Goal: Check status

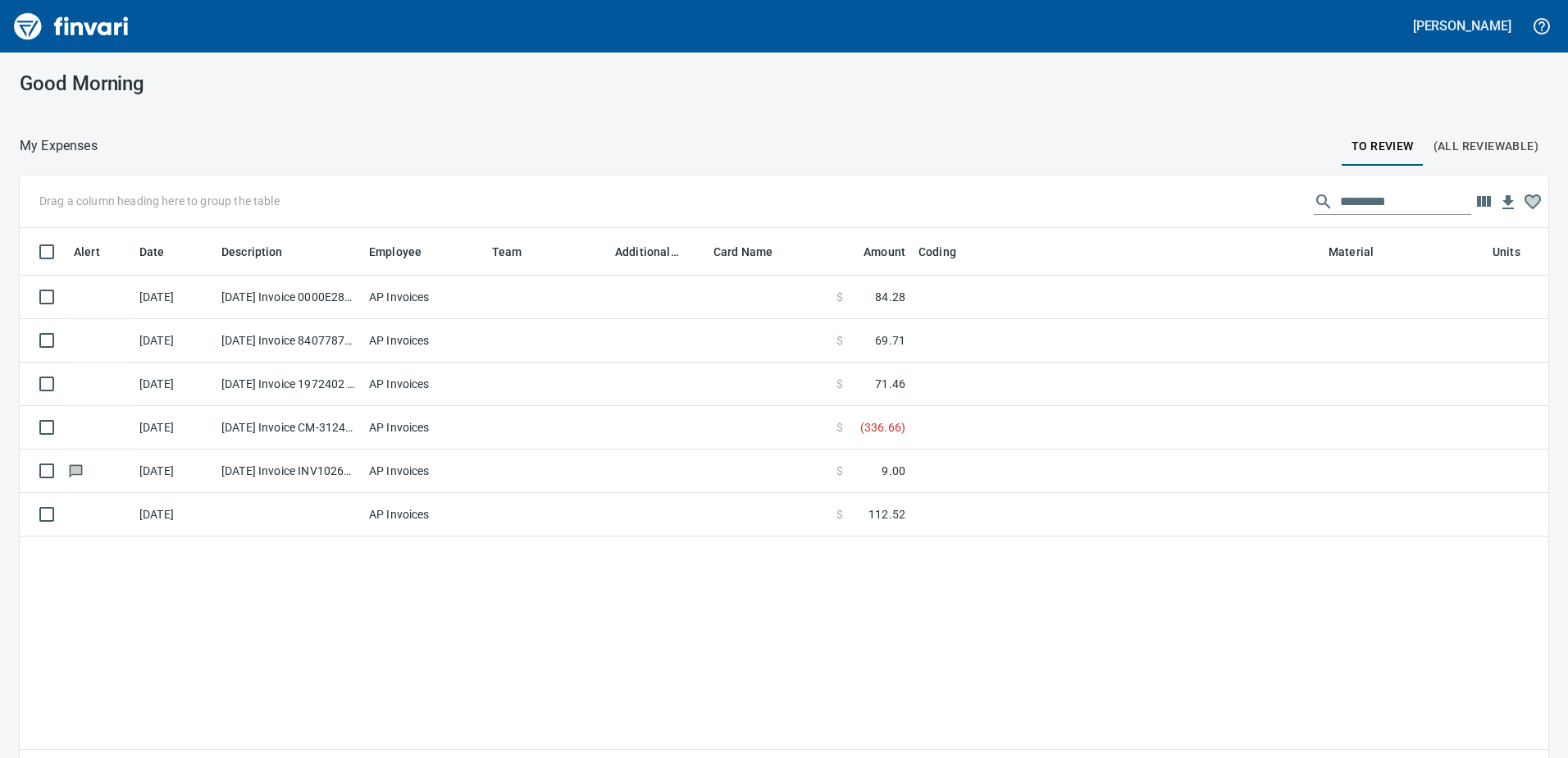
scroll to position [553, 1505]
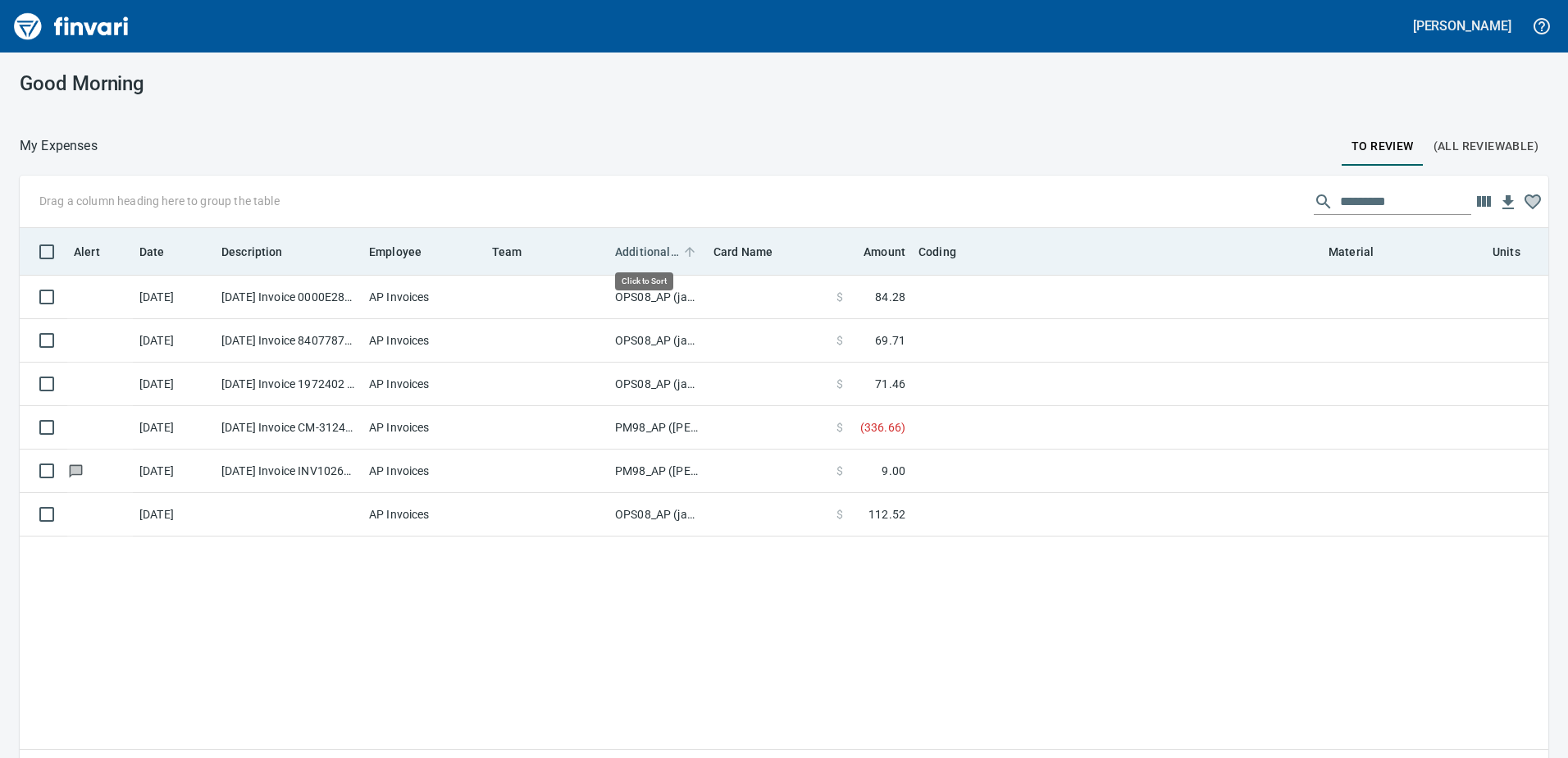
click at [636, 251] on span "Additional Reviewer" at bounding box center [646, 252] width 64 height 20
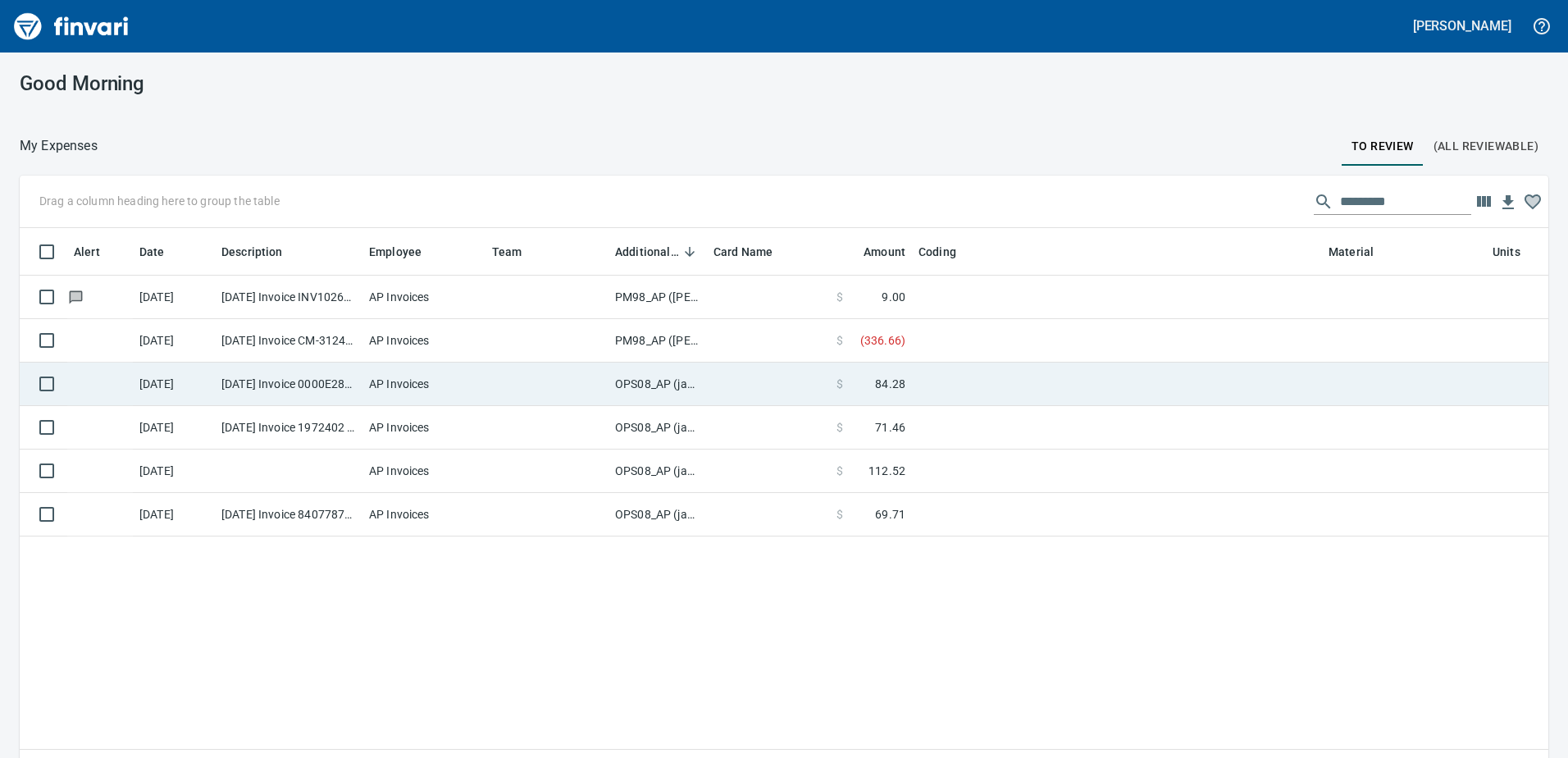
click at [669, 382] on td "OPS08_AP (janettep, samr)" at bounding box center [658, 384] width 99 height 43
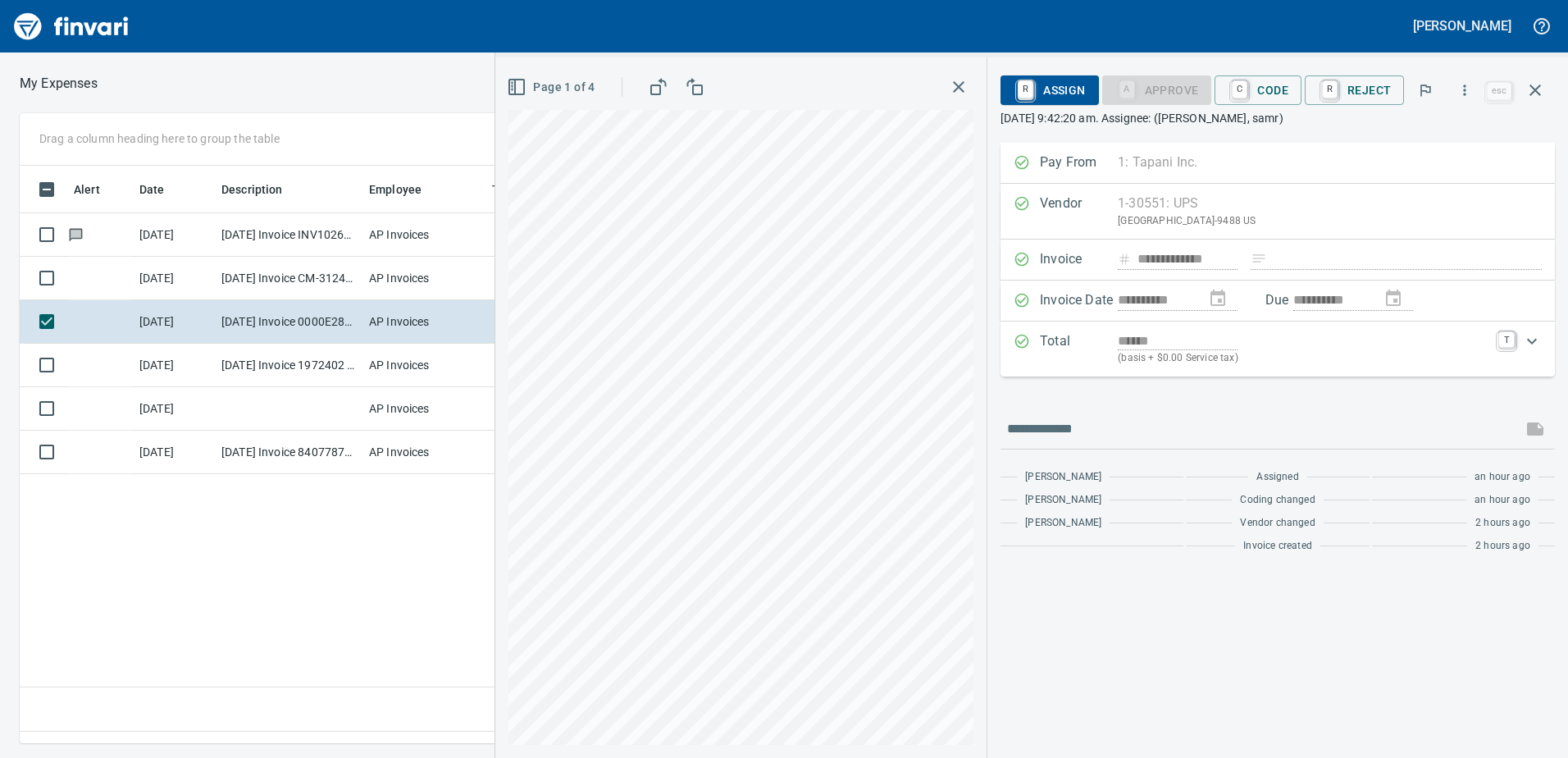
scroll to position [553, 1106]
click at [1528, 89] on icon "button" at bounding box center [1535, 90] width 20 height 20
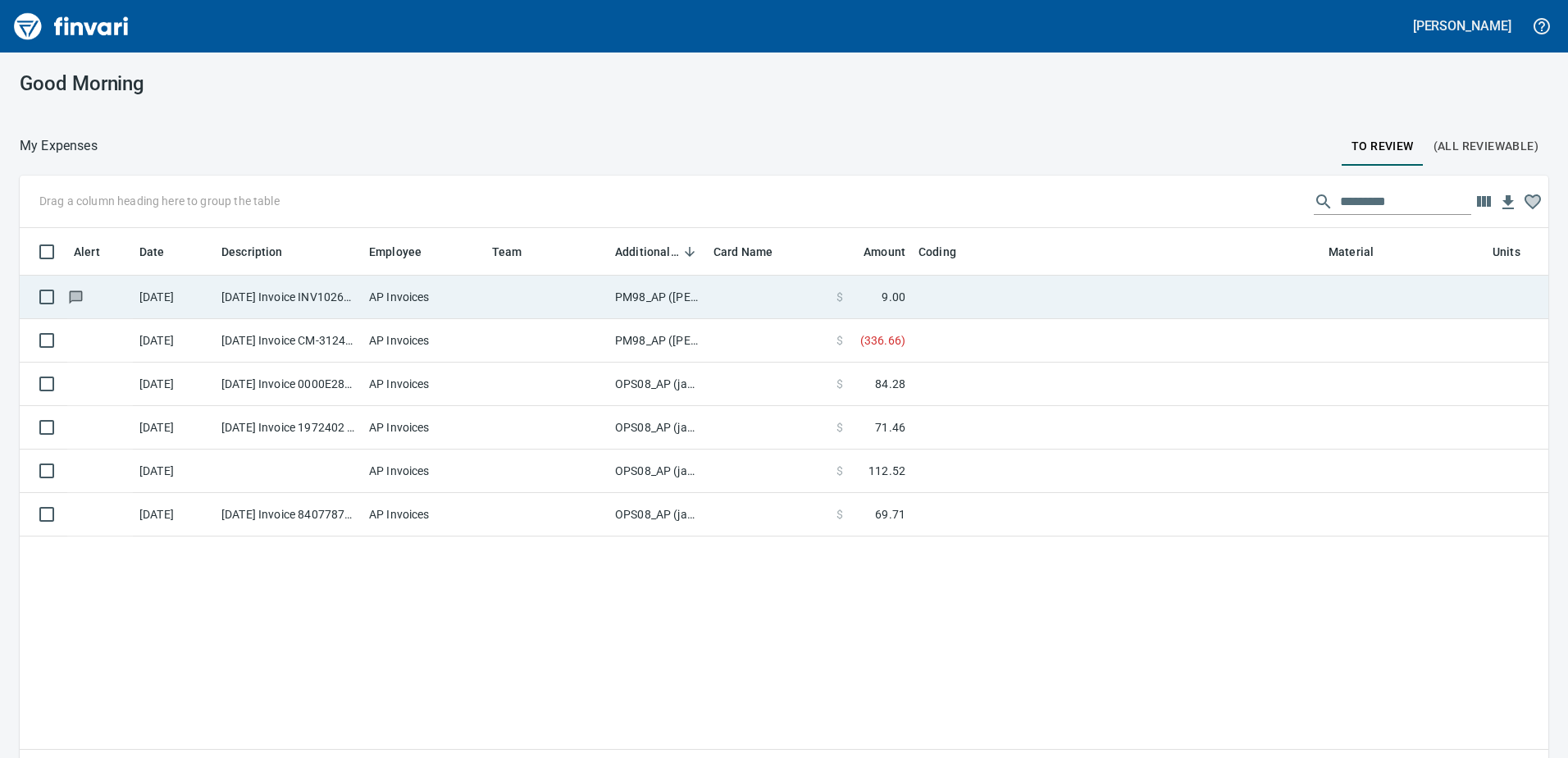
scroll to position [553, 1505]
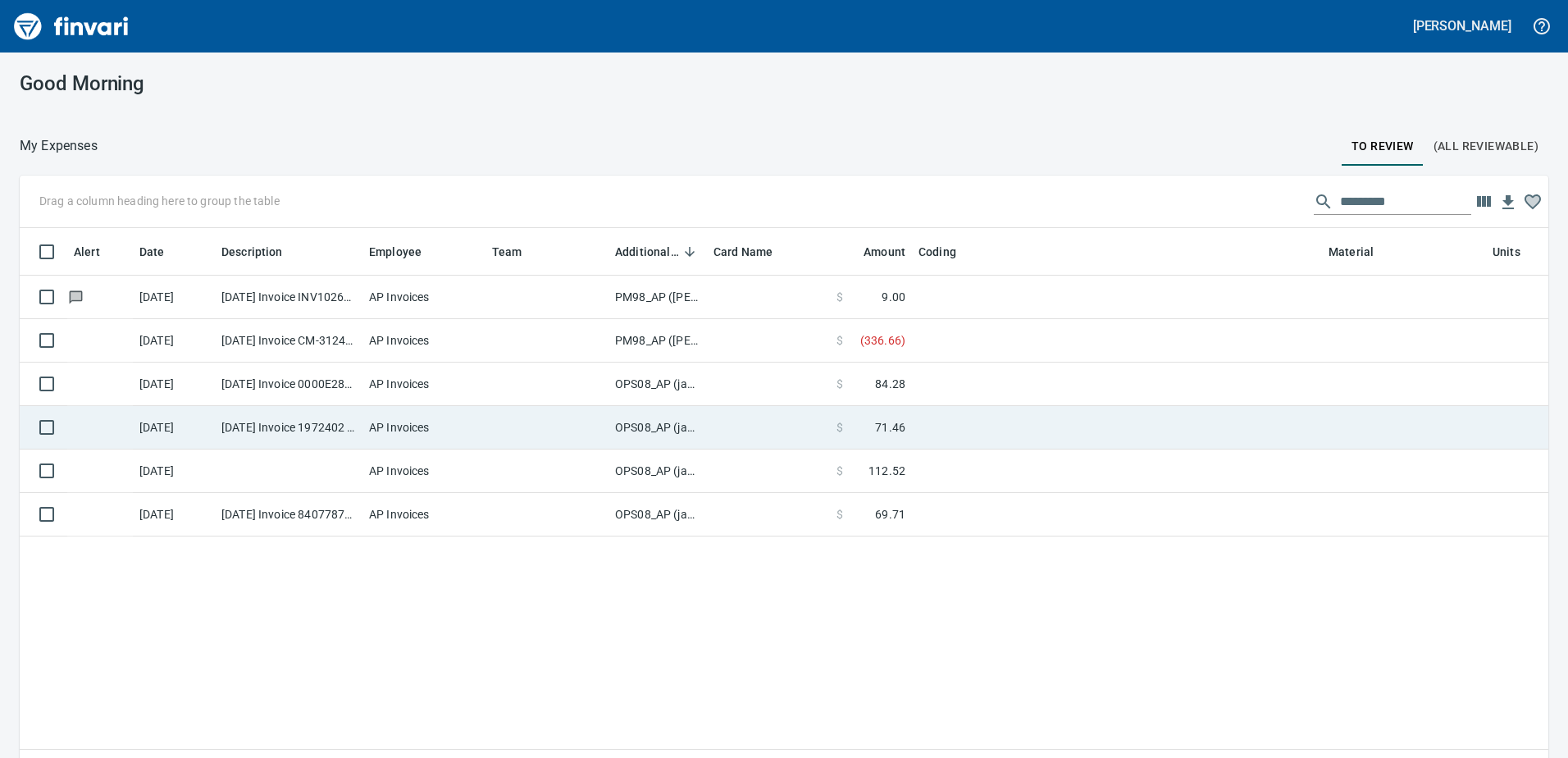
click at [638, 425] on td "OPS08_AP (janettep, samr)" at bounding box center [658, 427] width 99 height 43
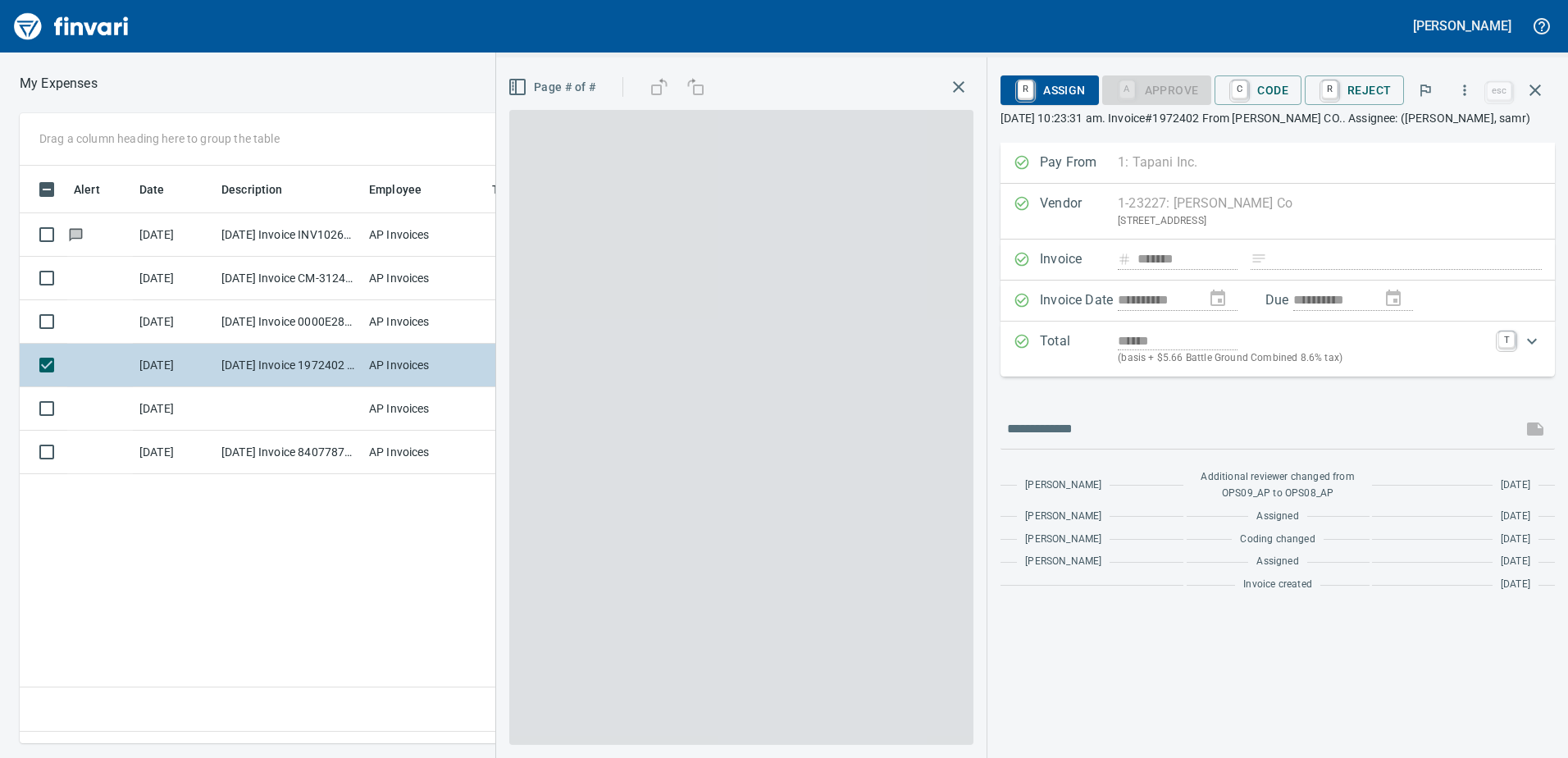
scroll to position [553, 1106]
